Goal: Find specific page/section: Find specific page/section

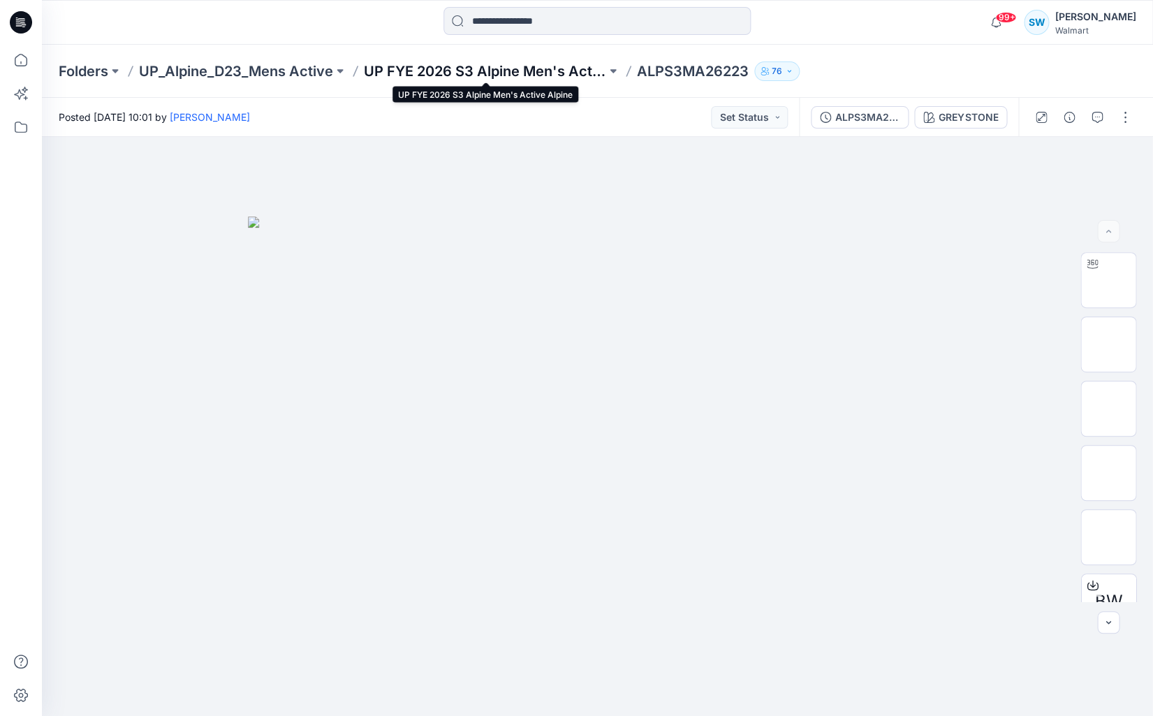
click at [467, 73] on p "UP FYE 2026 S3 Alpine Men's Active Alpine" at bounding box center [485, 71] width 242 height 20
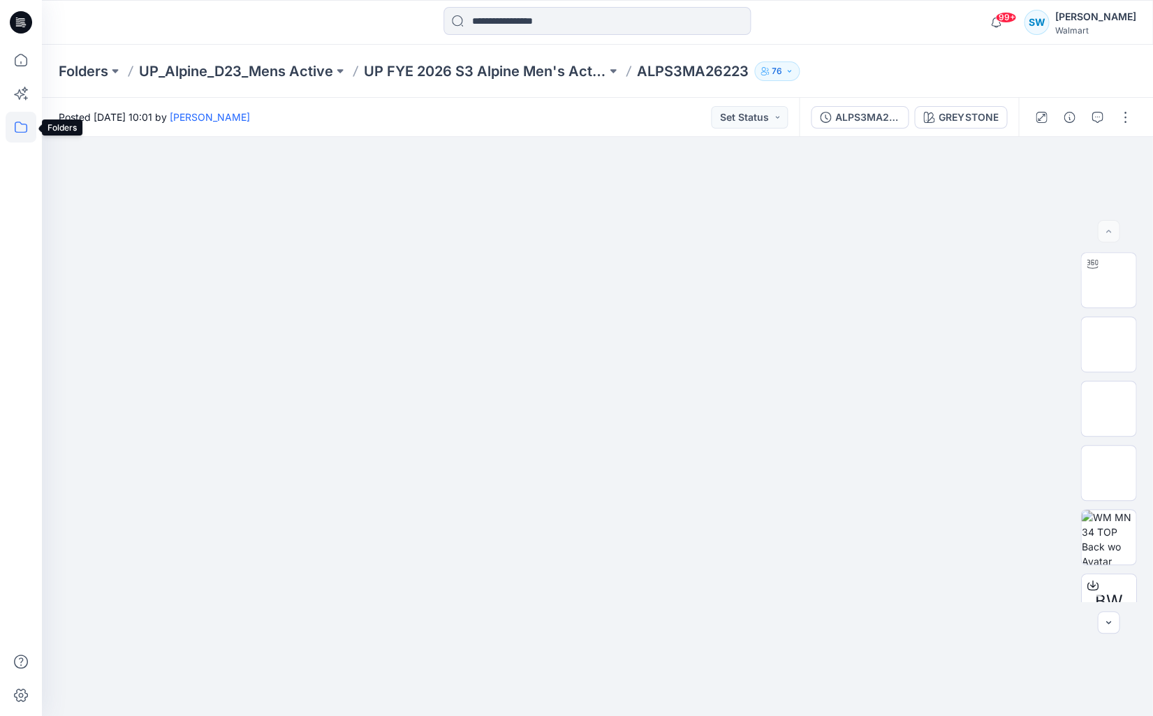
click at [23, 126] on icon at bounding box center [21, 127] width 31 height 31
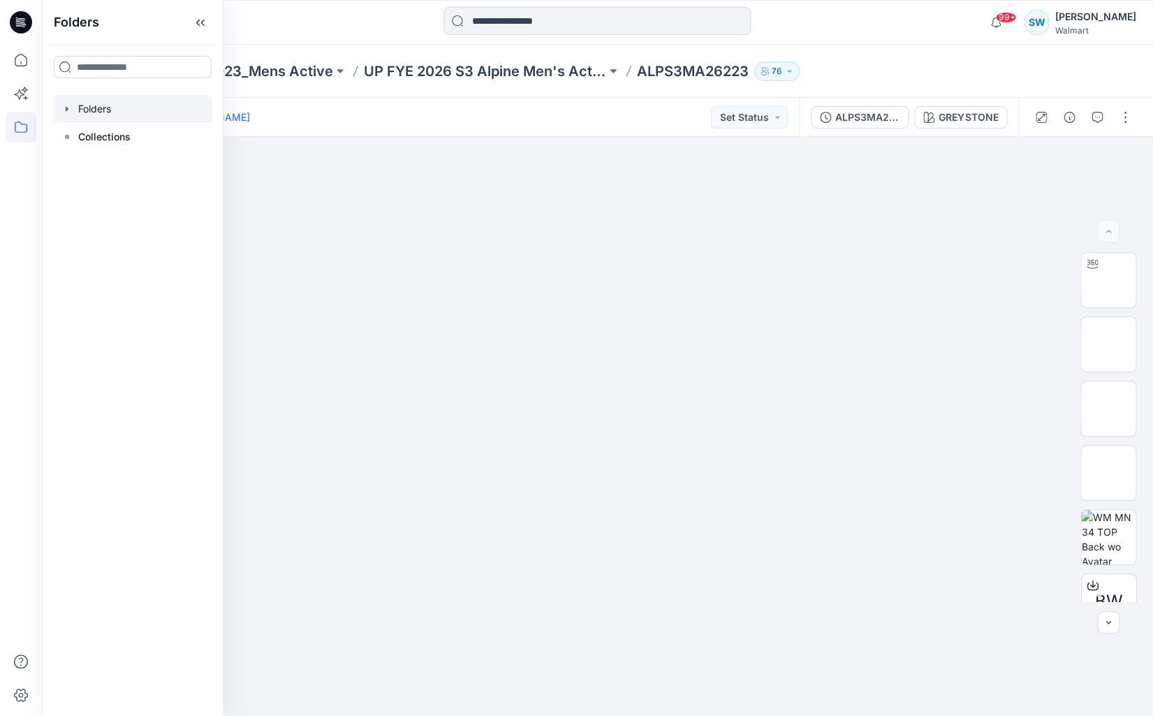
click at [105, 105] on div at bounding box center [132, 109] width 159 height 28
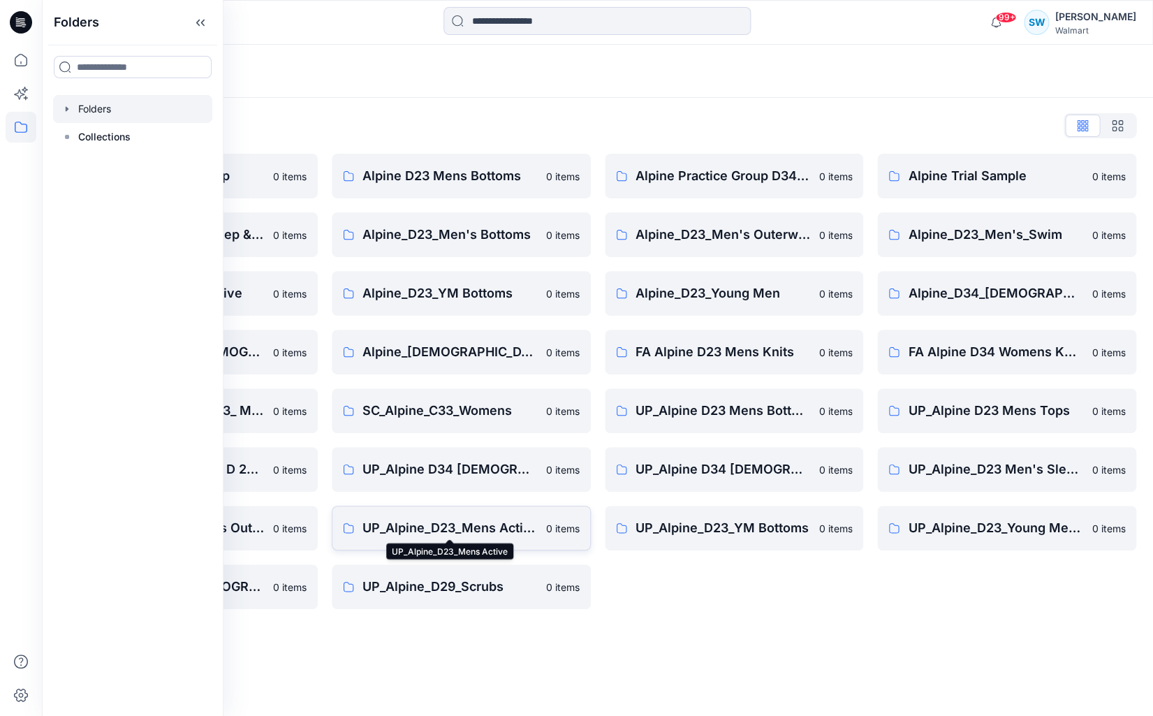
click at [517, 526] on p "UP_Alpine_D23_Mens Active" at bounding box center [449, 528] width 175 height 20
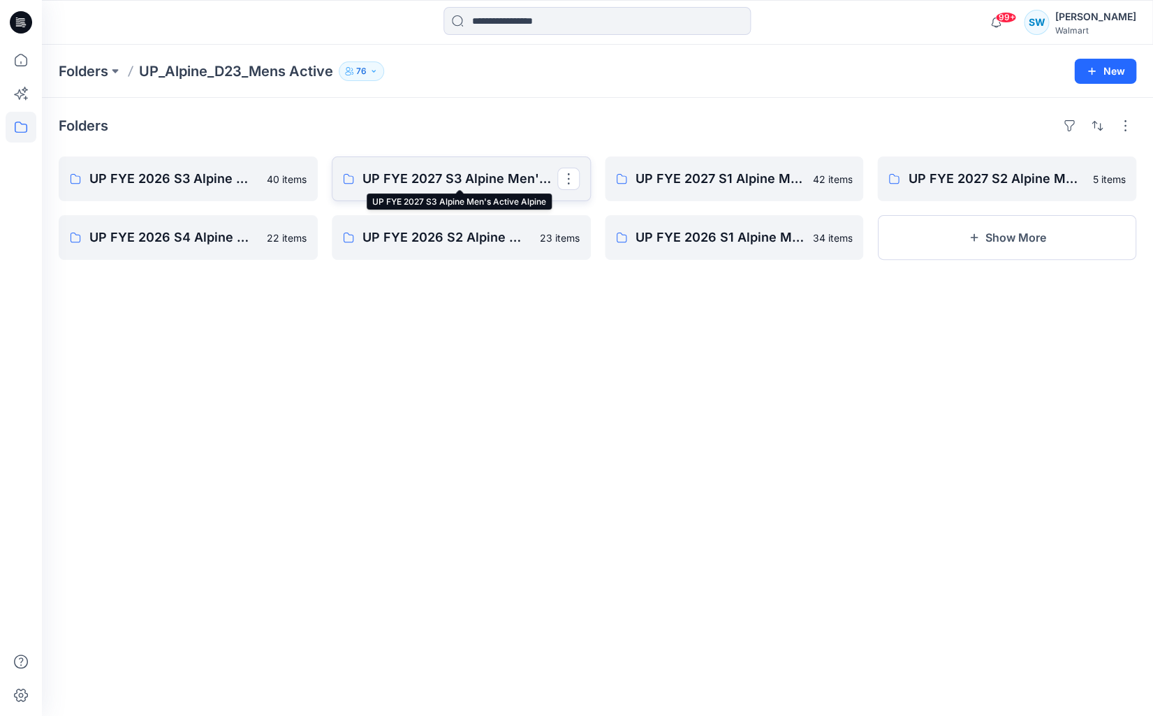
click at [445, 182] on p "UP FYE 2027 S3 Alpine Men's Active Alpine" at bounding box center [459, 179] width 195 height 20
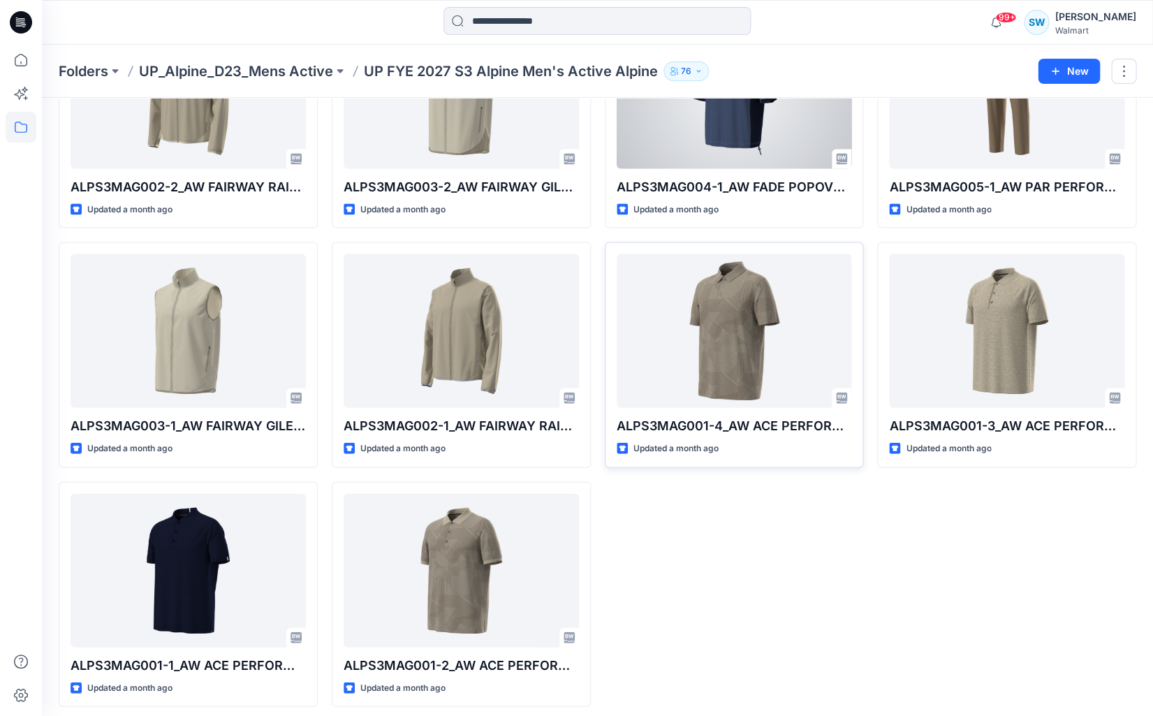
scroll to position [871, 0]
